Goal: Task Accomplishment & Management: Manage account settings

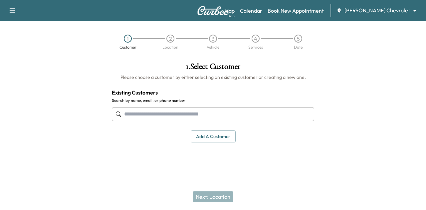
click at [262, 7] on link "Calendar" at bounding box center [251, 11] width 22 height 8
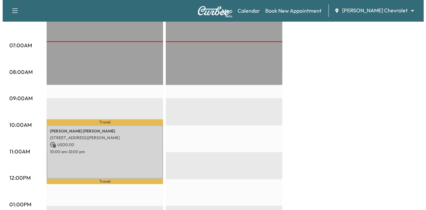
scroll to position [154, 0]
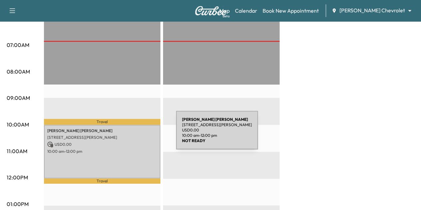
click at [126, 135] on p "[STREET_ADDRESS][PERSON_NAME]" at bounding box center [102, 137] width 110 height 5
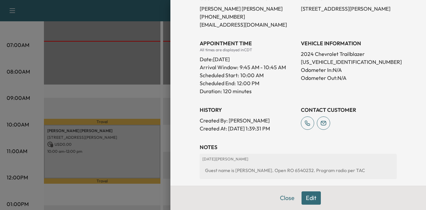
scroll to position [151, 0]
click at [310, 197] on button "Edit" at bounding box center [311, 197] width 19 height 13
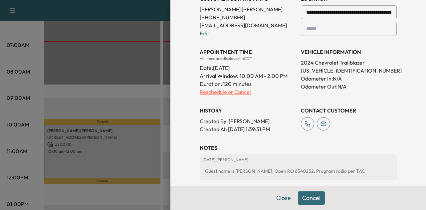
click at [222, 90] on p "Reschedule or Cancel" at bounding box center [248, 92] width 96 height 8
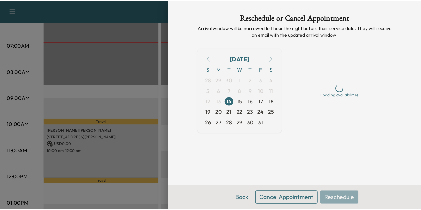
scroll to position [0, 0]
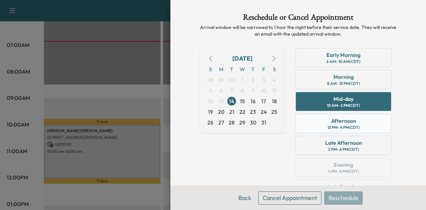
click at [340, 120] on div "Afternoon" at bounding box center [343, 121] width 25 height 8
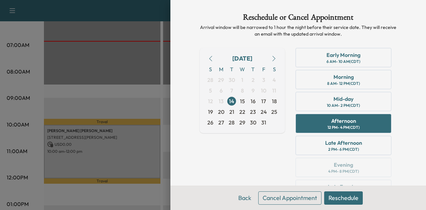
click at [336, 203] on button "Reschedule" at bounding box center [343, 197] width 39 height 13
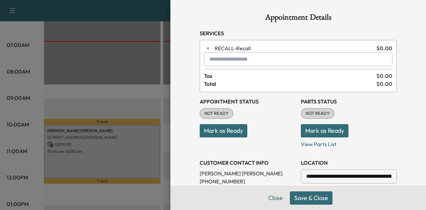
click at [304, 199] on button "Save & Close" at bounding box center [311, 197] width 43 height 13
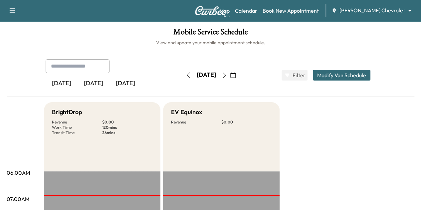
click at [388, 15] on div "Map Beta Calendar Book New Appointment [PERSON_NAME] Chevrolet ******** ​" at bounding box center [317, 10] width 196 height 13
click at [389, 11] on body "Support Log Out Map Beta Calendar Book New Appointment [PERSON_NAME] Chevrolet …" at bounding box center [210, 105] width 421 height 210
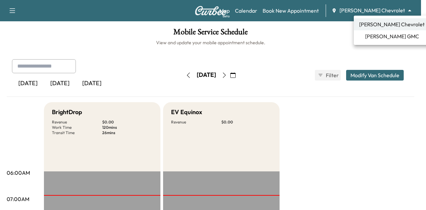
click at [382, 36] on span "[PERSON_NAME] GMC" at bounding box center [392, 36] width 54 height 8
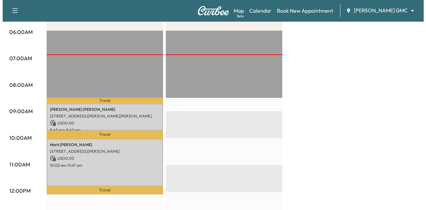
scroll to position [140, 0]
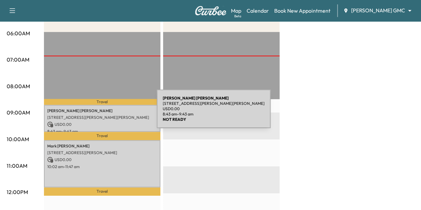
click at [107, 113] on div "[PERSON_NAME] [STREET_ADDRESS][PERSON_NAME][PERSON_NAME] USD 0.00 8:43 am - 9:4…" at bounding box center [102, 118] width 117 height 27
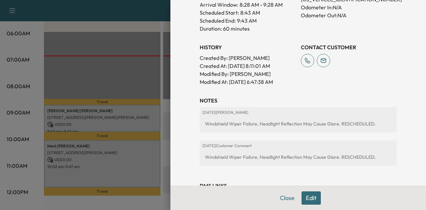
scroll to position [214, 0]
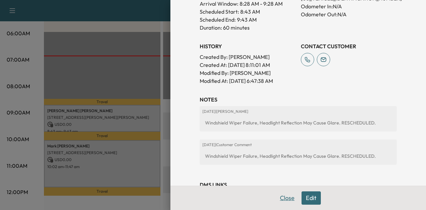
click at [286, 199] on button "Close" at bounding box center [287, 197] width 23 height 13
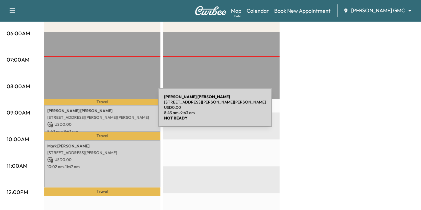
click at [108, 112] on p "[PERSON_NAME]" at bounding box center [102, 110] width 110 height 5
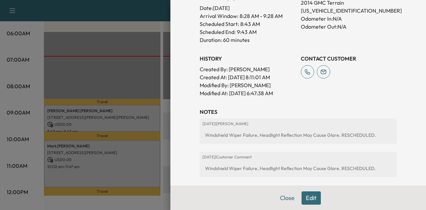
scroll to position [205, 0]
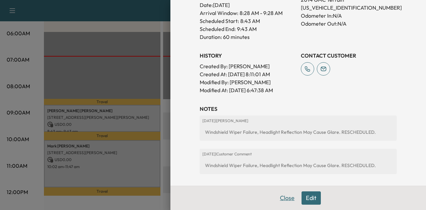
click at [280, 198] on button "Close" at bounding box center [287, 197] width 23 height 13
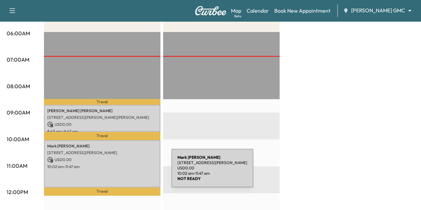
click at [122, 172] on div "[PERSON_NAME] [STREET_ADDRESS][PERSON_NAME] USD 0.00 10:02 am - 11:47 am" at bounding box center [102, 163] width 117 height 47
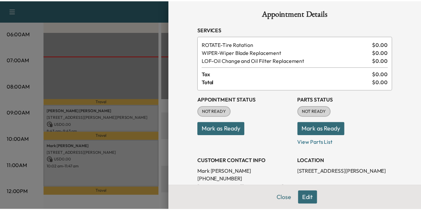
scroll to position [0, 0]
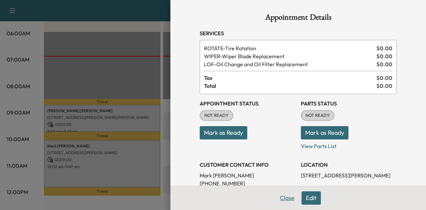
click at [283, 200] on button "Close" at bounding box center [287, 197] width 23 height 13
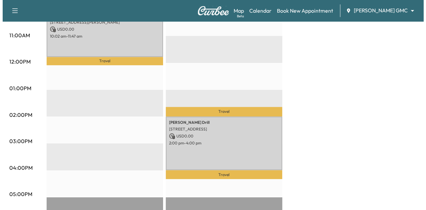
scroll to position [298, 0]
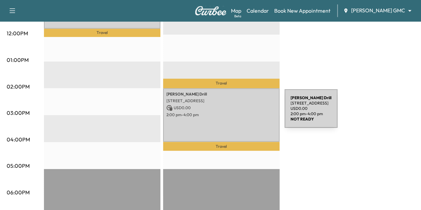
click at [235, 113] on p "2:00 pm - 4:00 pm" at bounding box center [221, 114] width 110 height 5
